Goal: Task Accomplishment & Management: Manage account settings

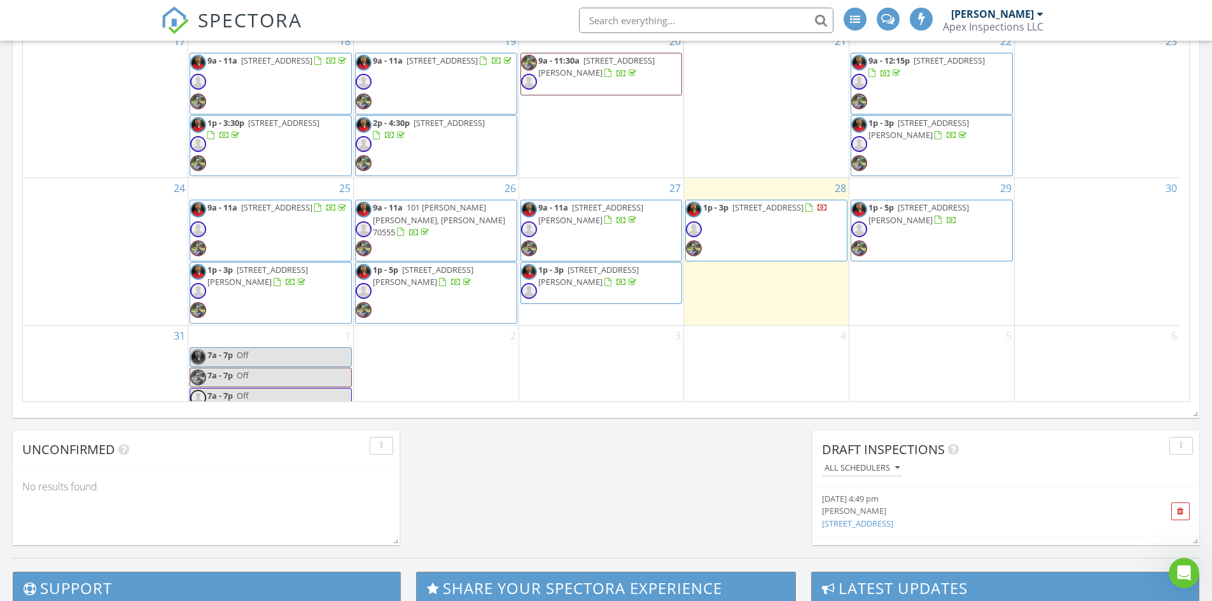
click at [788, 208] on span "101 Zenda Street, Youngsville 70592" at bounding box center [767, 207] width 71 height 11
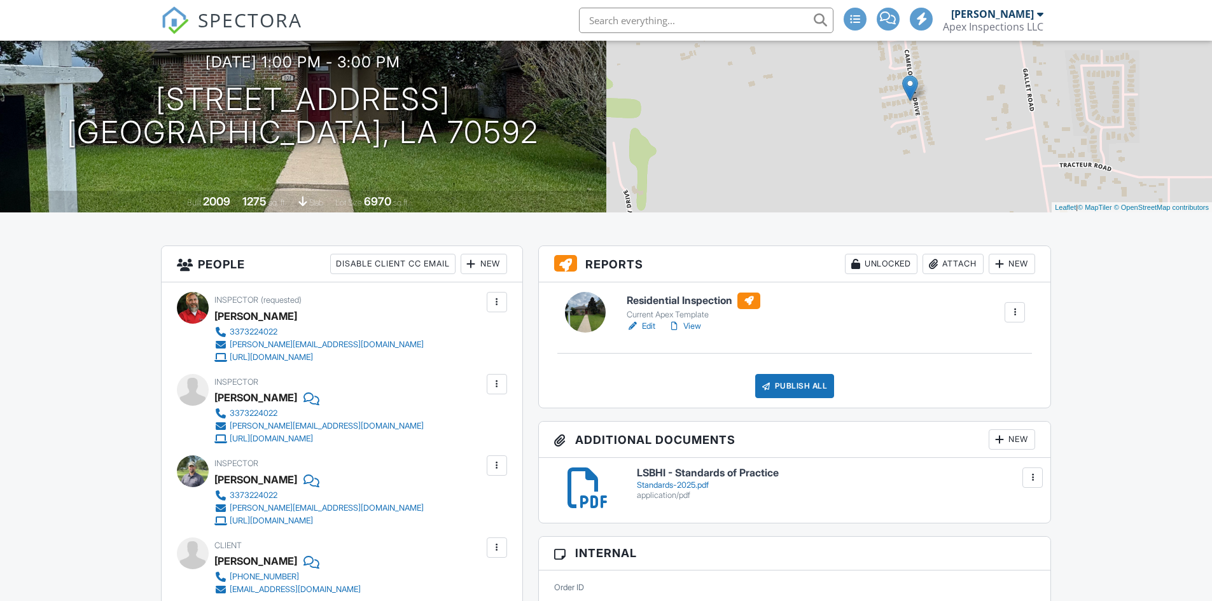
click at [706, 299] on h6 "Residential Inspection" at bounding box center [694, 301] width 134 height 17
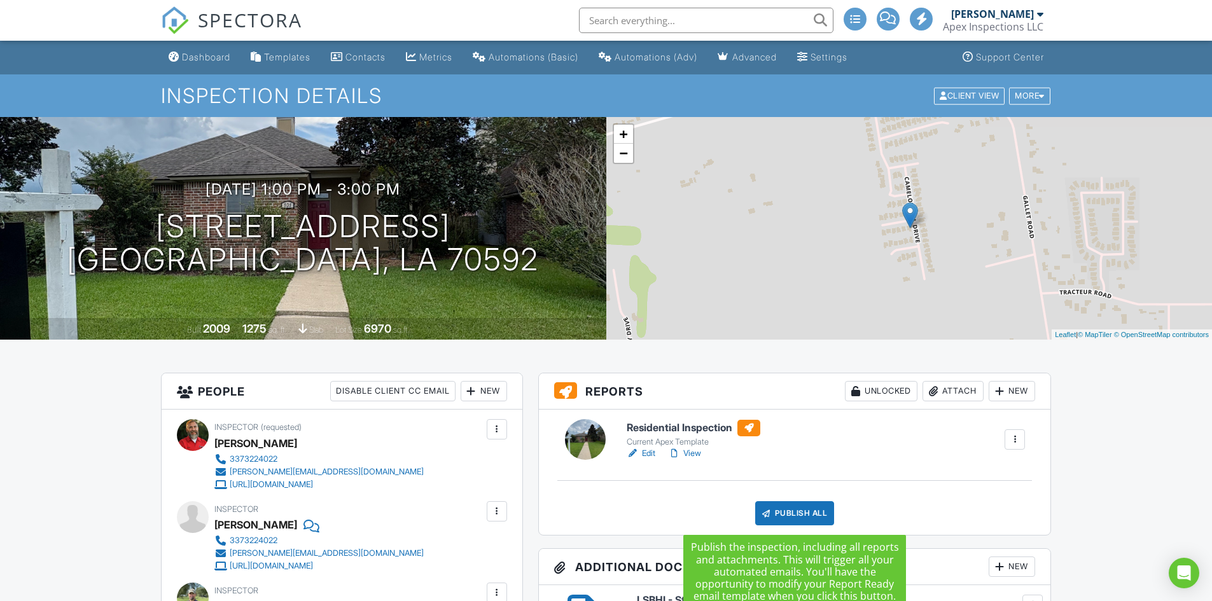
click at [777, 522] on div "Publish All" at bounding box center [795, 513] width 80 height 24
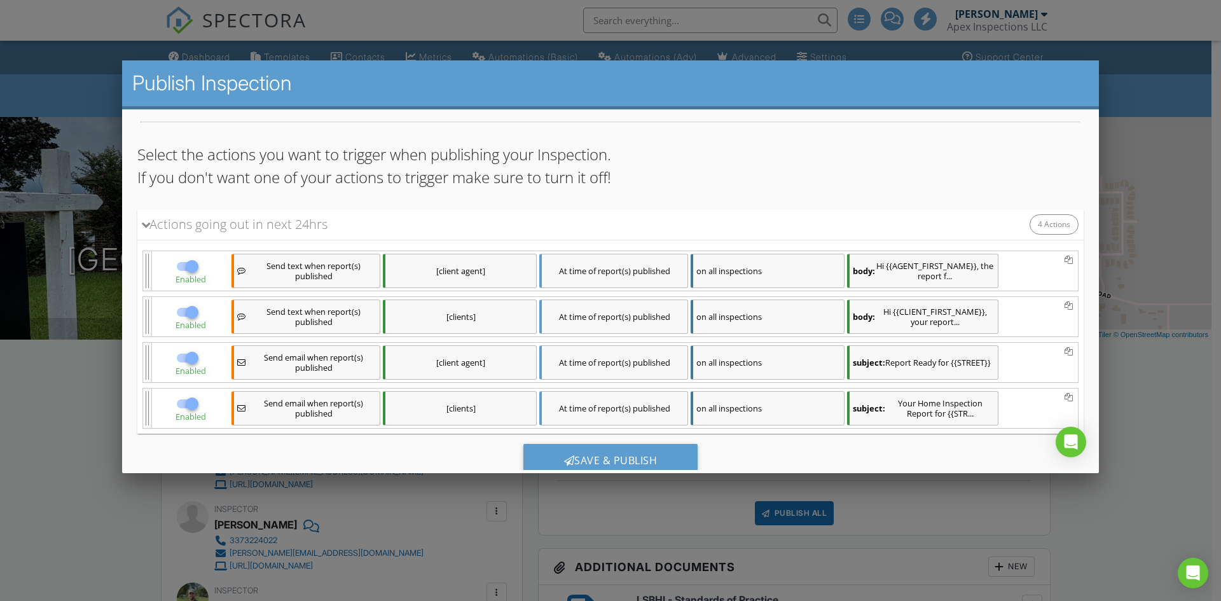
scroll to position [108, 0]
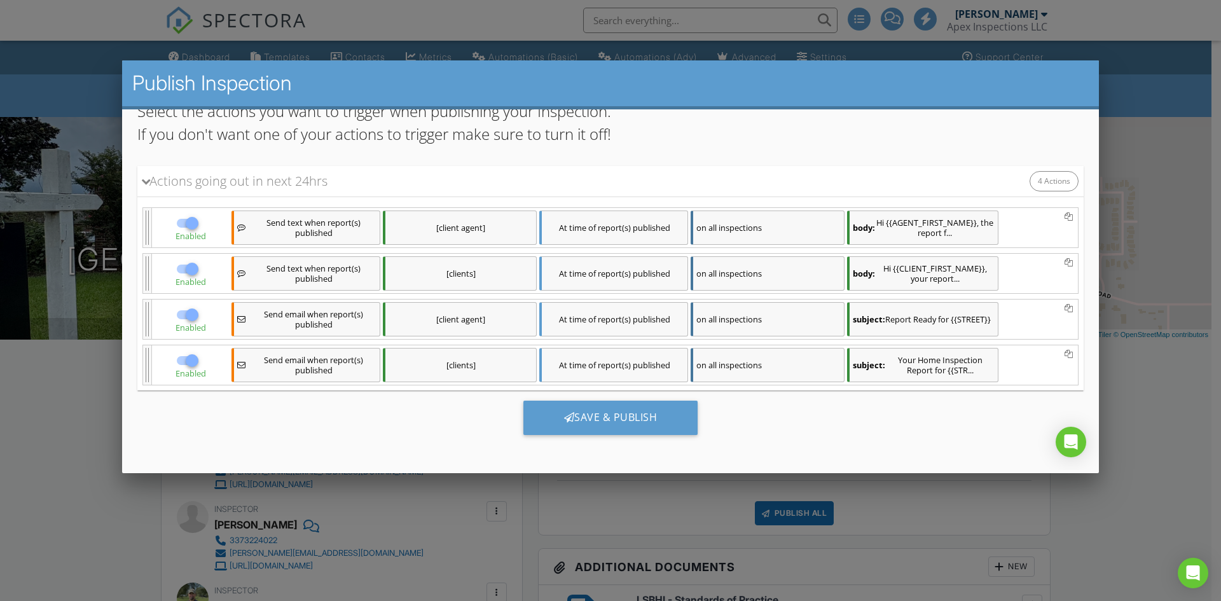
click at [768, 450] on div "Save & Publish" at bounding box center [610, 422] width 947 height 64
click at [672, 420] on div "Save & Publish" at bounding box center [611, 417] width 175 height 34
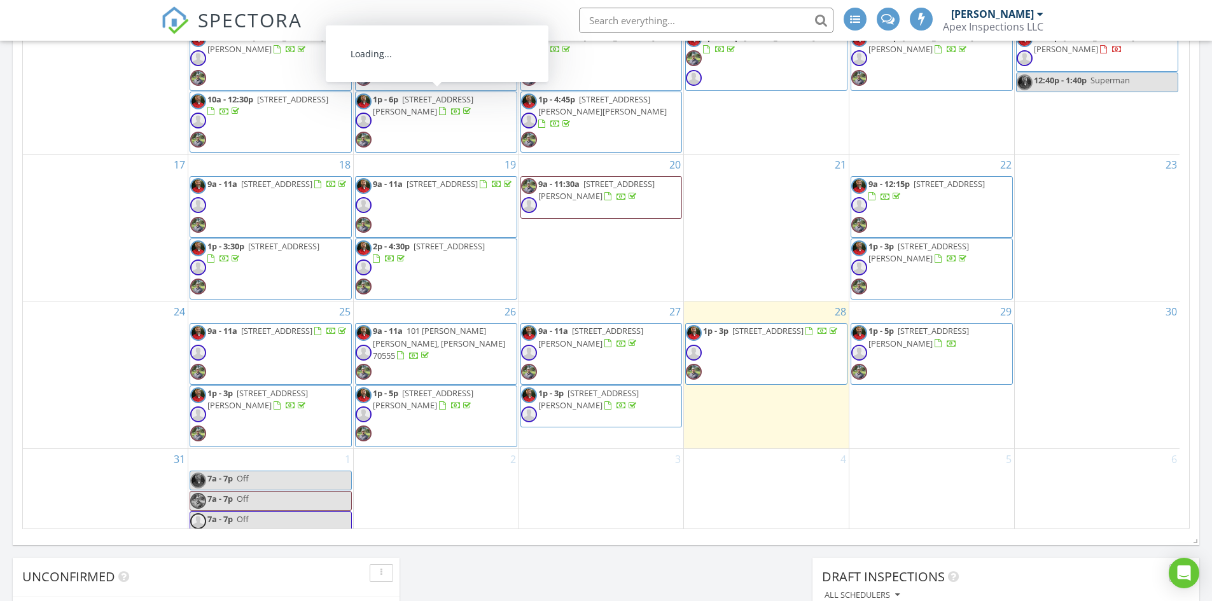
scroll to position [239, 0]
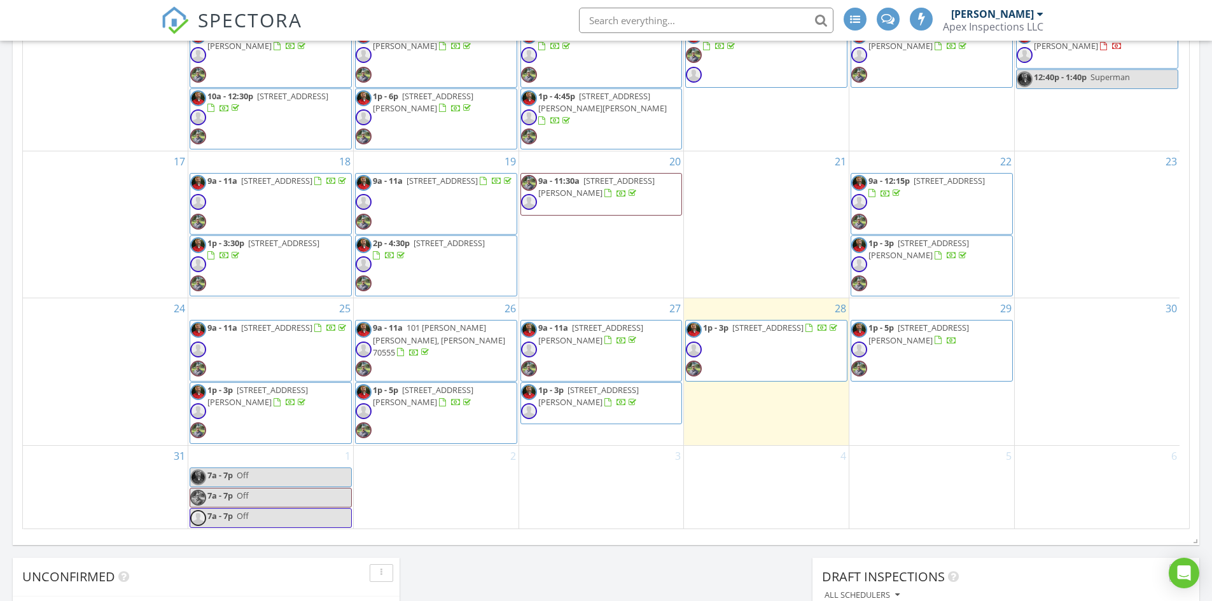
click at [572, 583] on div "Today Bradly Aldridge 1:00 pm 101 Zenda Street, Youngsville, La 70592 Bradly Al…" at bounding box center [606, 106] width 1212 height 1158
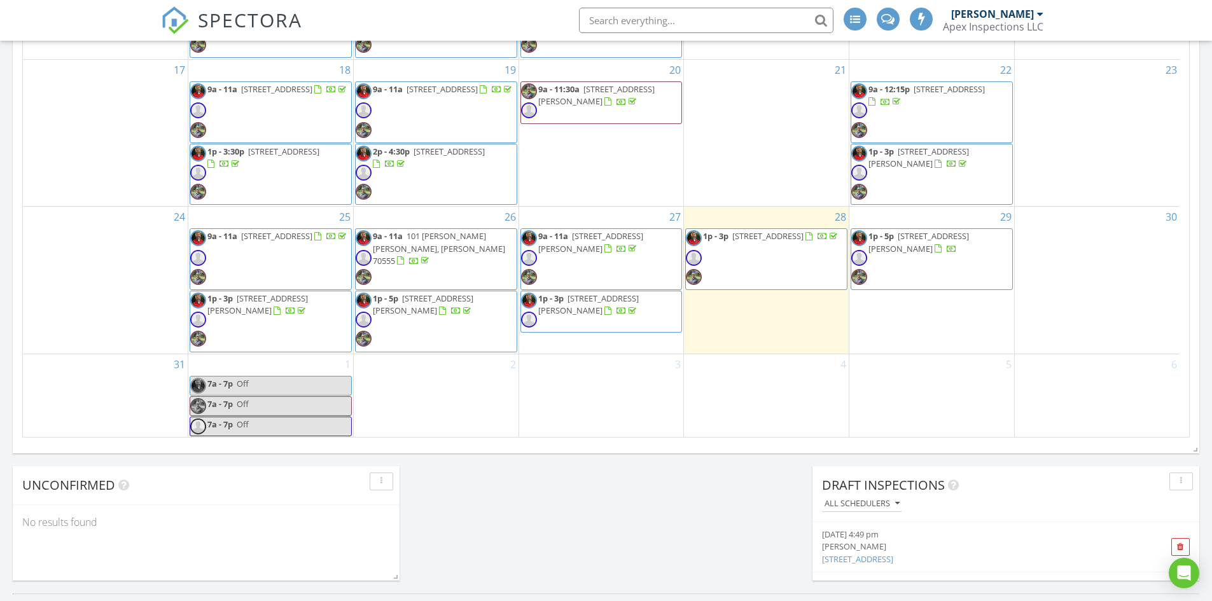
scroll to position [827, 0]
